Goal: Information Seeking & Learning: Understand process/instructions

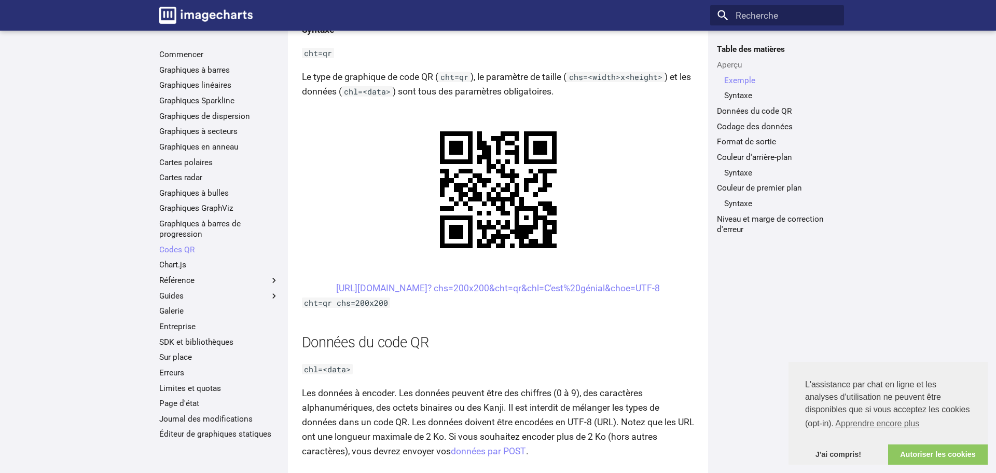
scroll to position [515, 0]
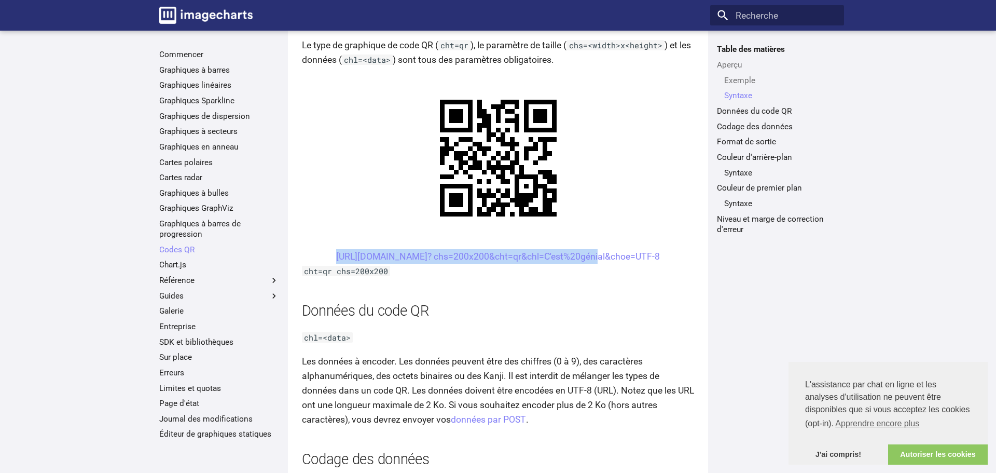
drag, startPoint x: 316, startPoint y: 256, endPoint x: 563, endPoint y: 246, distance: 247.1
copy font "[URL][DOMAIN_NAME]? chs=200x200&cht=qr&chl="
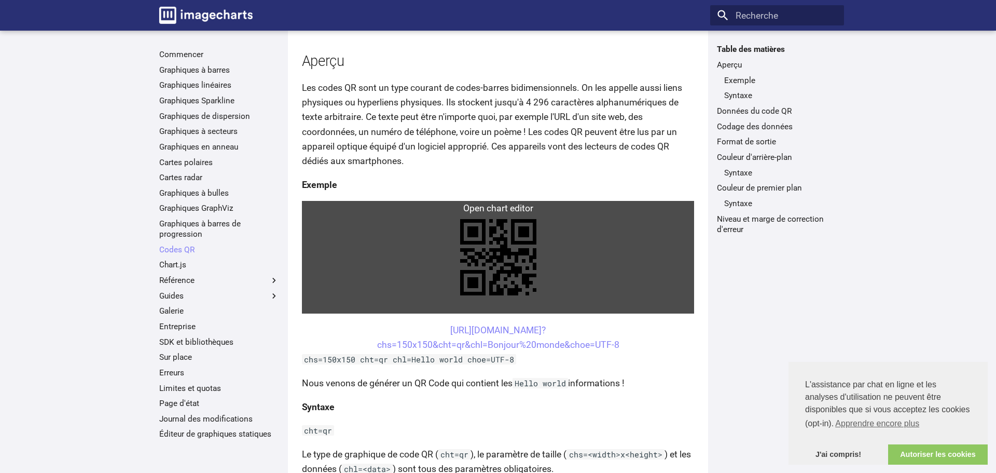
scroll to position [108, 0]
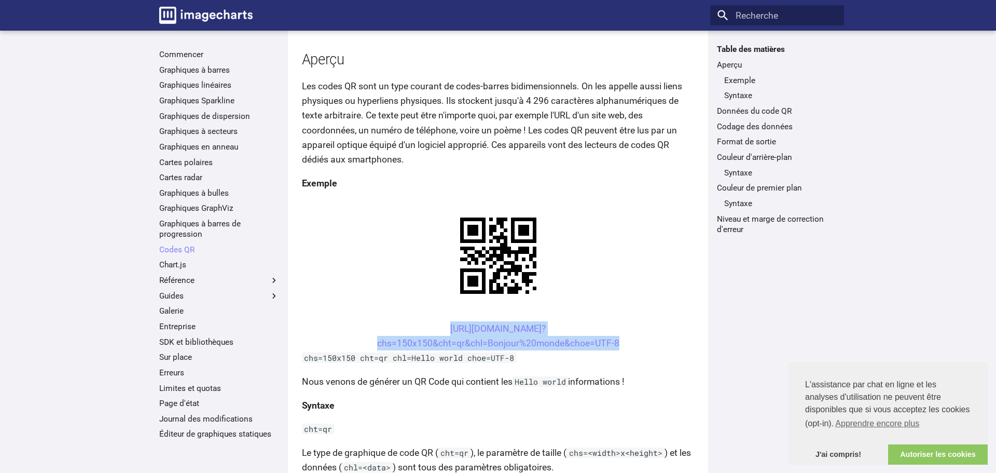
drag, startPoint x: 426, startPoint y: 325, endPoint x: 675, endPoint y: 349, distance: 249.6
click at [675, 349] on center "[URL][DOMAIN_NAME]? chs=150x150&cht=qr&chl=Bonjour%20monde&choe=UTF-8" at bounding box center [498, 335] width 393 height 29
copy link "[URL][DOMAIN_NAME]? chs=150x150&cht=qr&chl=Bonjour%20monde&choe=UTF-8"
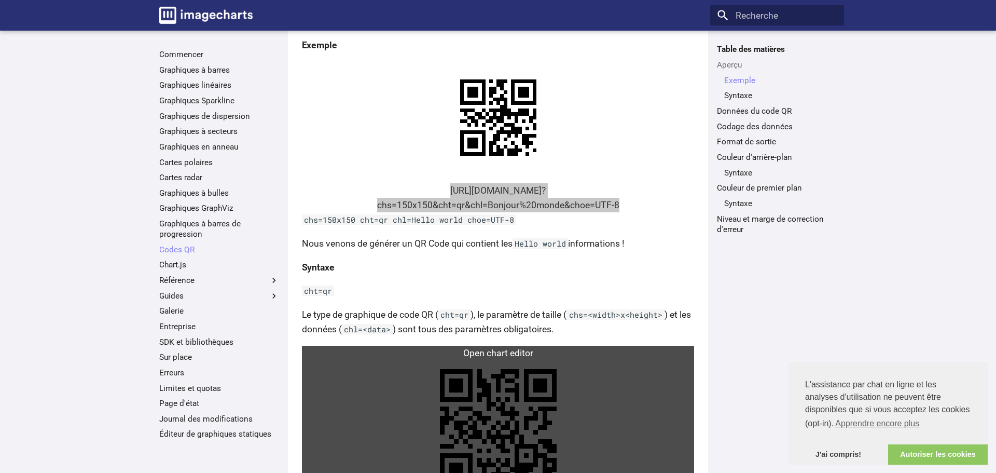
scroll to position [245, 0]
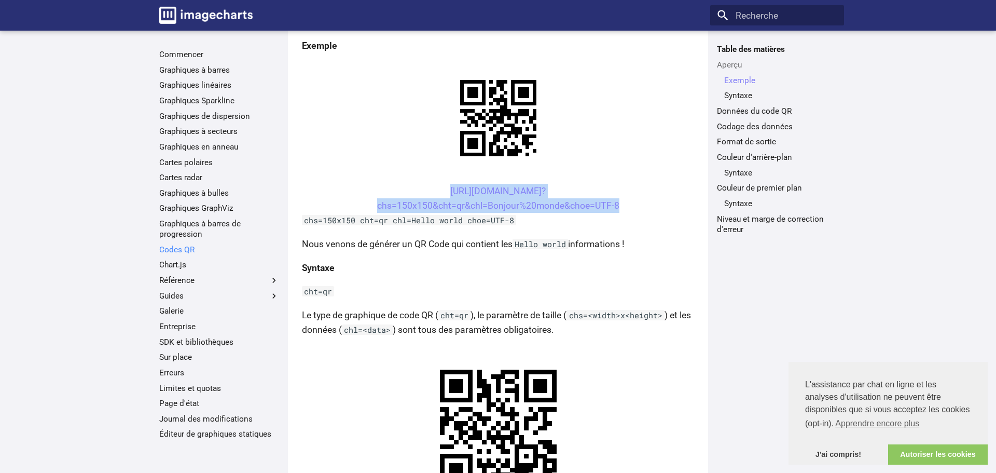
click at [186, 251] on font "Codes QR" at bounding box center [176, 249] width 35 height 9
